Goal: Information Seeking & Learning: Learn about a topic

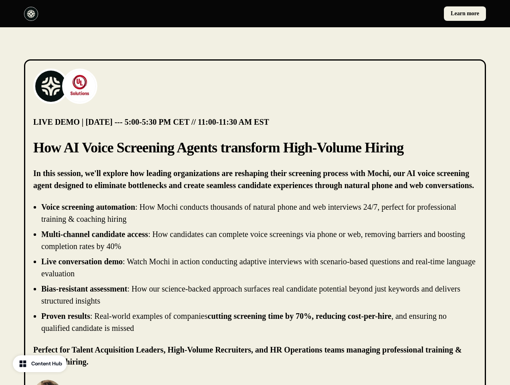
click at [255, 14] on div "Learn more" at bounding box center [255, 13] width 510 height 27
click at [138, 14] on div at bounding box center [138, 14] width 228 height 14
click at [372, 14] on div "Learn more" at bounding box center [372, 13] width 228 height 14
click at [51, 86] on img at bounding box center [51, 86] width 32 height 32
click at [80, 86] on img at bounding box center [80, 86] width 32 height 32
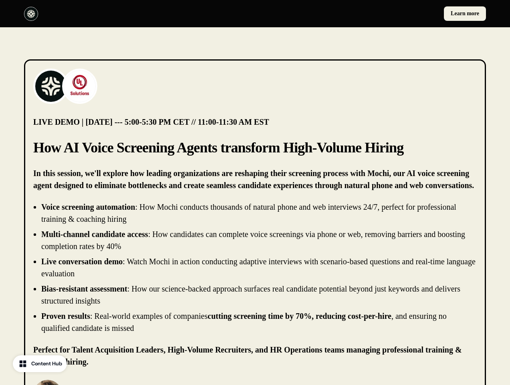
click at [255, 267] on li "Live conversation demo : Watch Mochi in action conducting adaptive interviews w…" at bounding box center [259, 267] width 436 height 24
